Goal: Check status: Check status

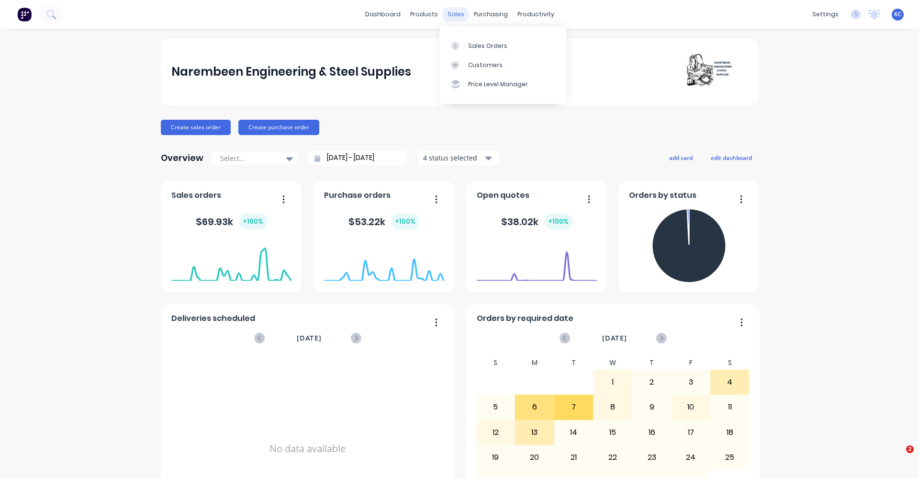
click at [458, 12] on div "sales" at bounding box center [456, 14] width 26 height 14
click at [465, 46] on div at bounding box center [458, 46] width 14 height 9
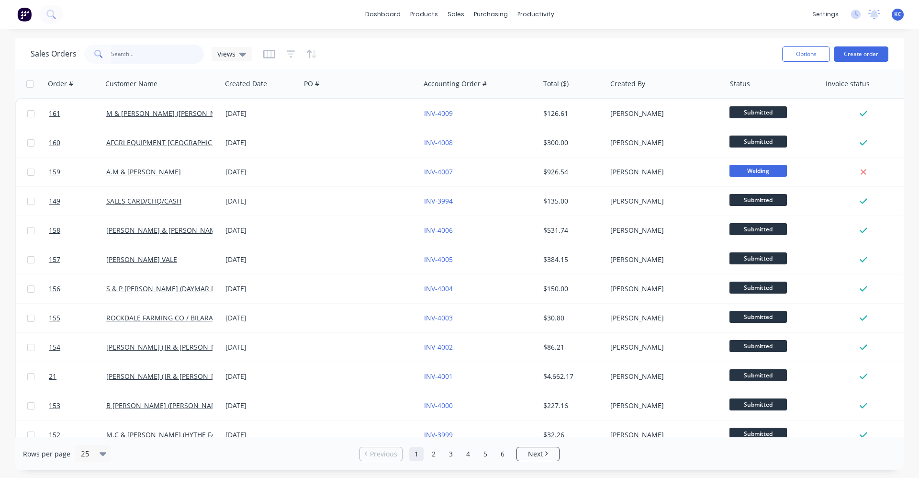
click at [166, 54] on input "text" at bounding box center [157, 54] width 93 height 19
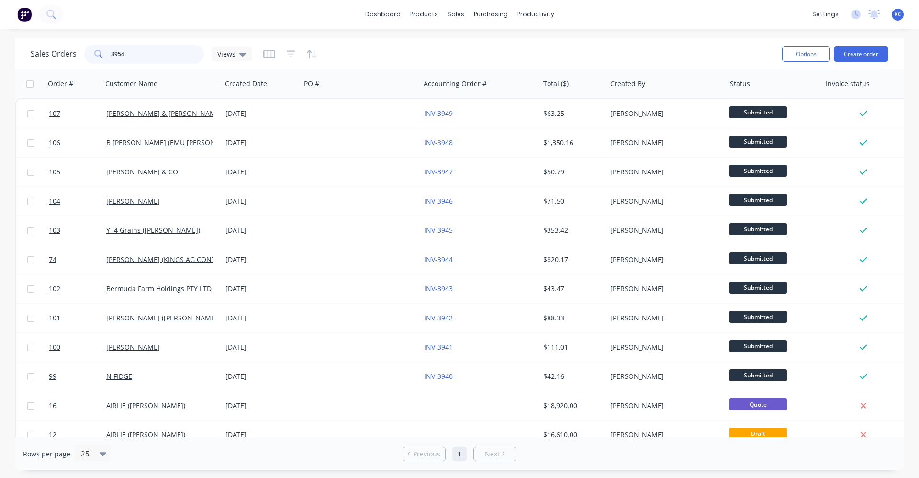
type input "3954"
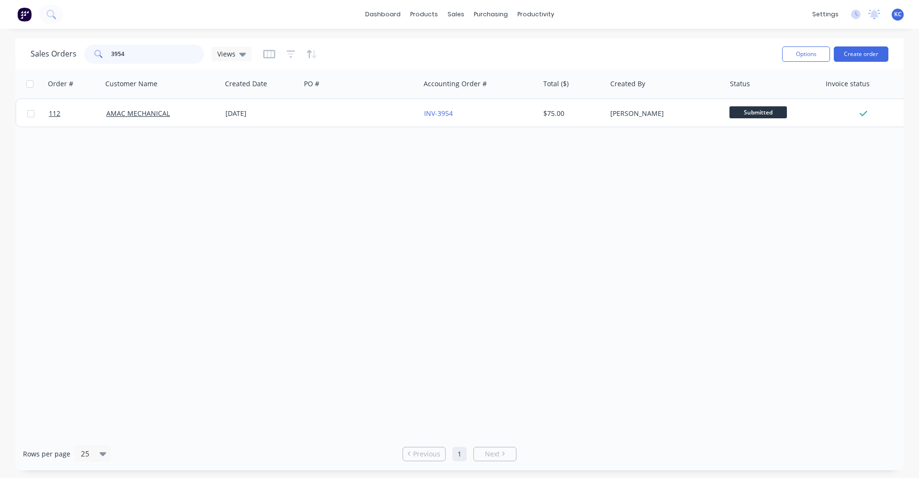
drag, startPoint x: 125, startPoint y: 58, endPoint x: 93, endPoint y: 58, distance: 32.1
click at [93, 58] on div "3954" at bounding box center [144, 54] width 120 height 19
click at [386, 14] on link "dashboard" at bounding box center [383, 14] width 45 height 14
